Goal: Information Seeking & Learning: Learn about a topic

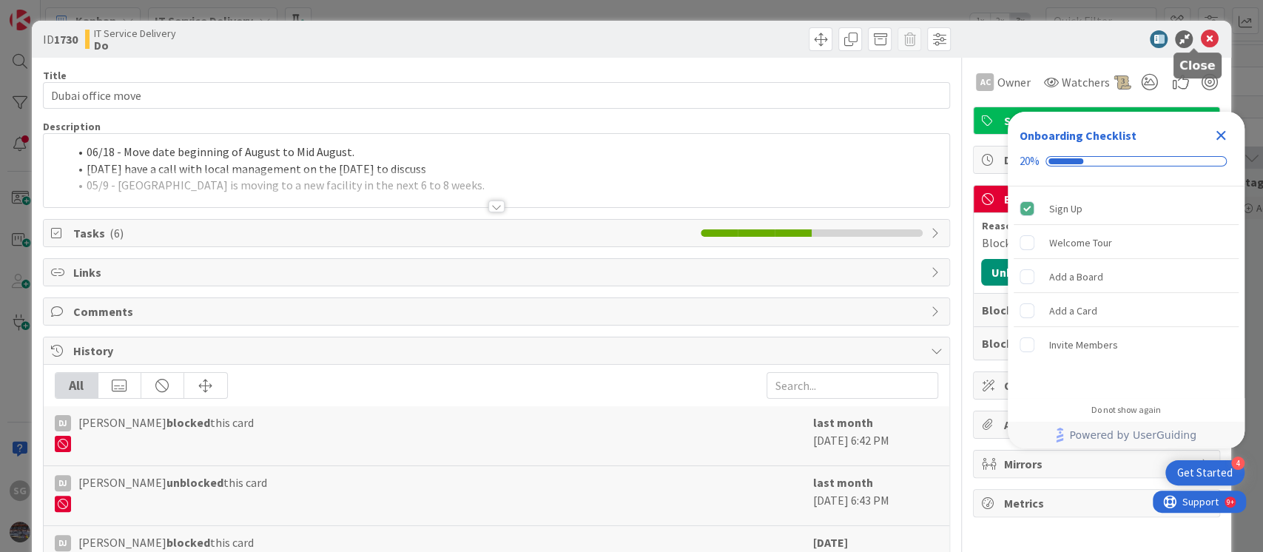
click at [946, 44] on icon at bounding box center [1209, 39] width 18 height 18
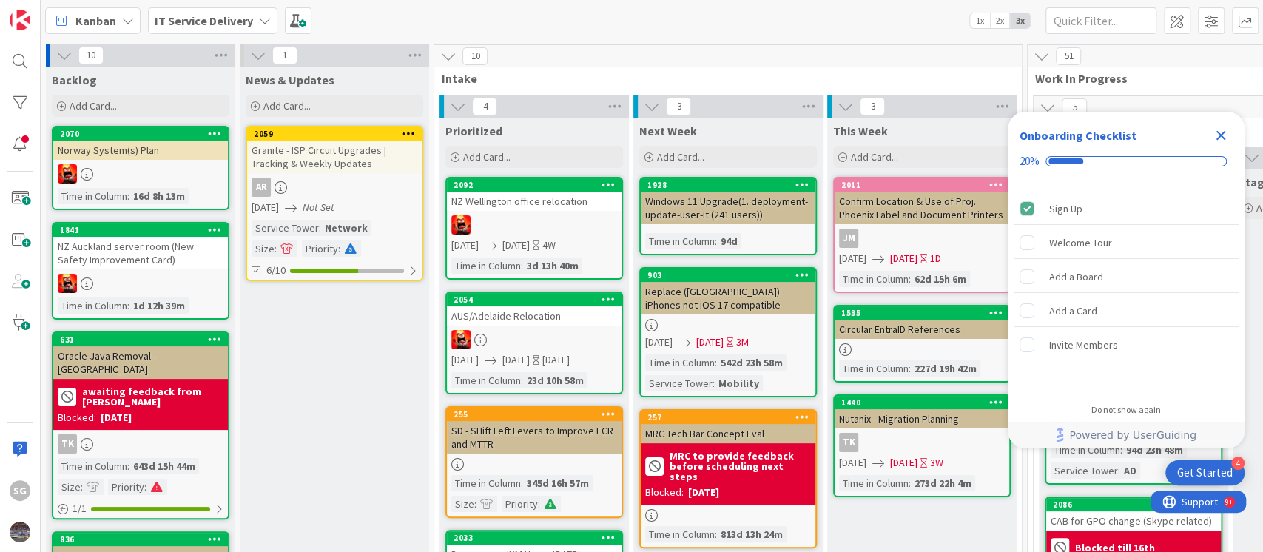
click at [946, 134] on icon "Close Checklist" at bounding box center [1221, 136] width 10 height 10
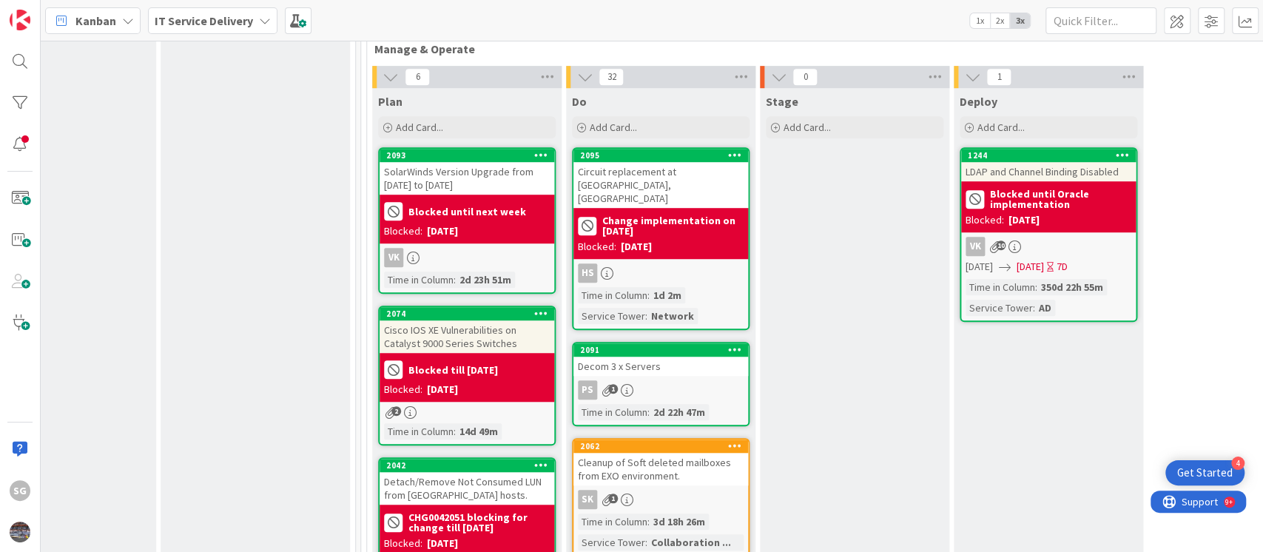
scroll to position [690, 666]
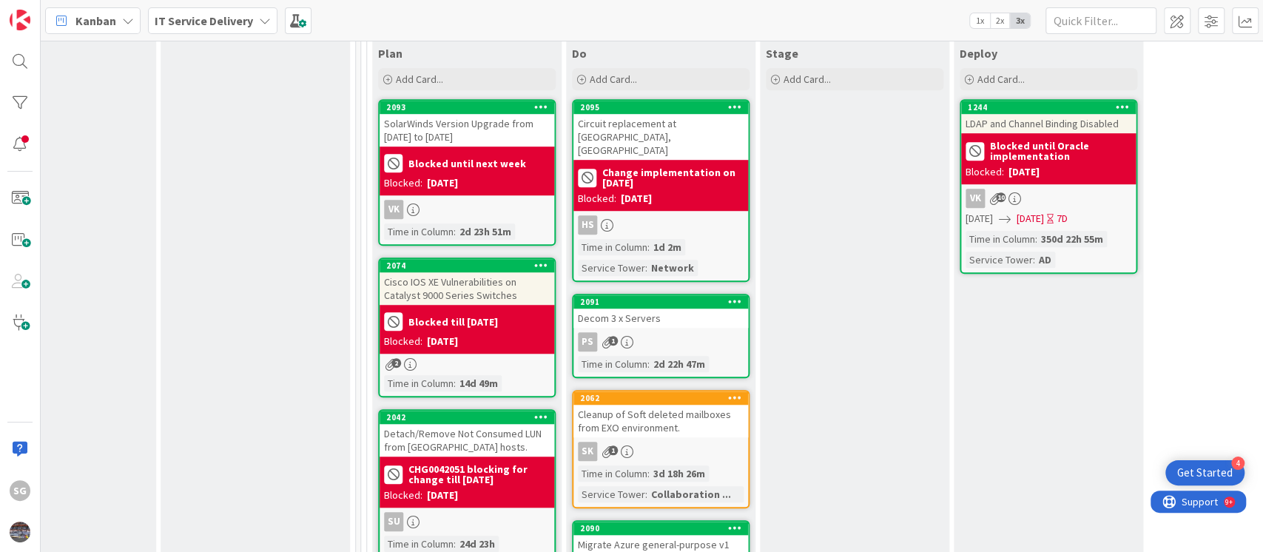
click at [675, 405] on div "Cleanup of Soft deleted mailboxes from EXO environment." at bounding box center [660, 421] width 175 height 33
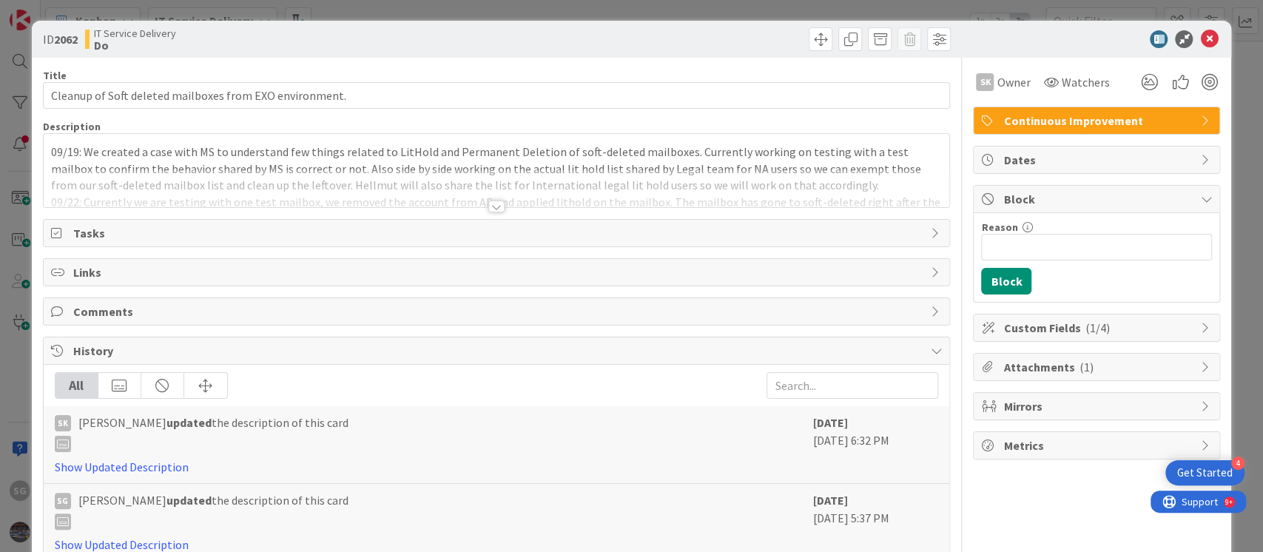
click at [492, 210] on div at bounding box center [496, 206] width 16 height 12
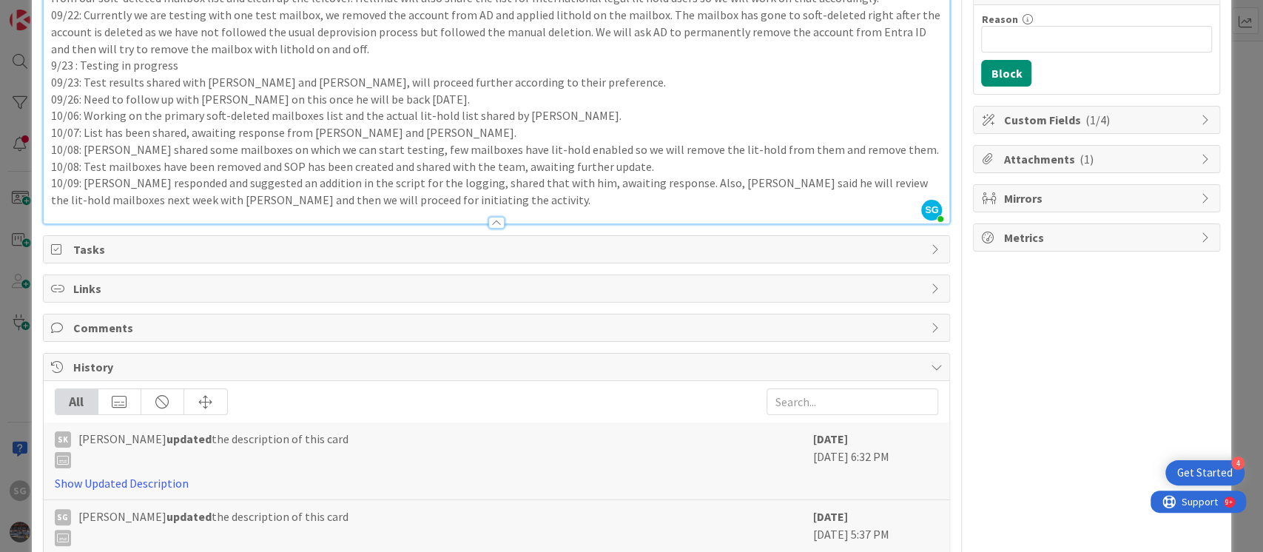
scroll to position [77, 0]
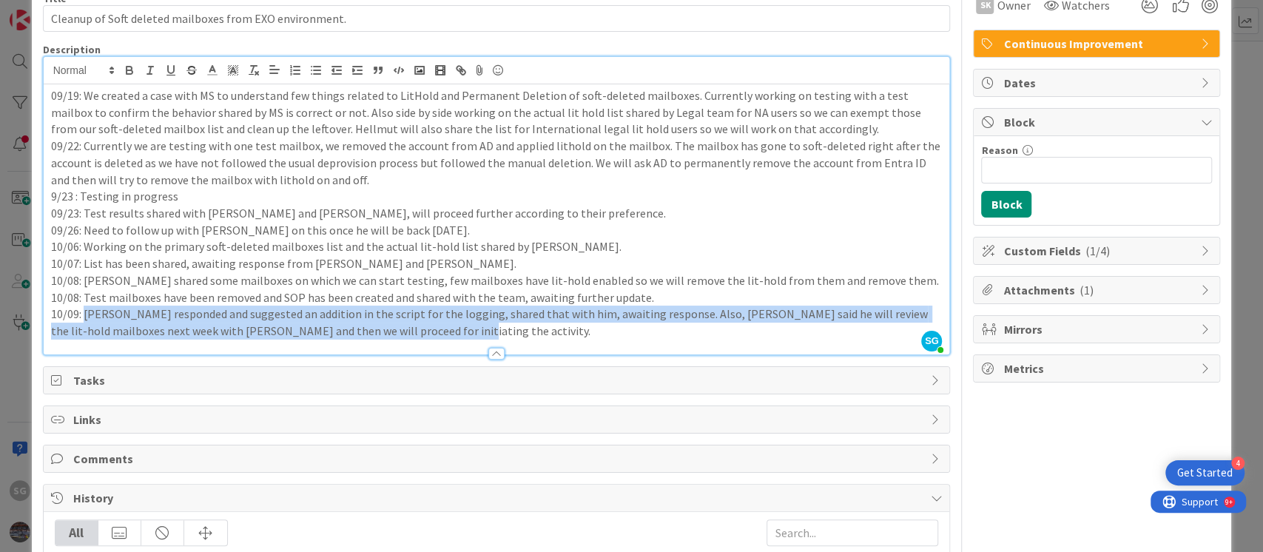
drag, startPoint x: 84, startPoint y: 310, endPoint x: 434, endPoint y: 323, distance: 350.8
click at [434, 323] on p "10/09: [PERSON_NAME] responded and suggested an addition in the script for the …" at bounding box center [496, 321] width 891 height 33
copy p "[PERSON_NAME] responded and suggested an addition in the script for the logging…"
